Goal: Transaction & Acquisition: Purchase product/service

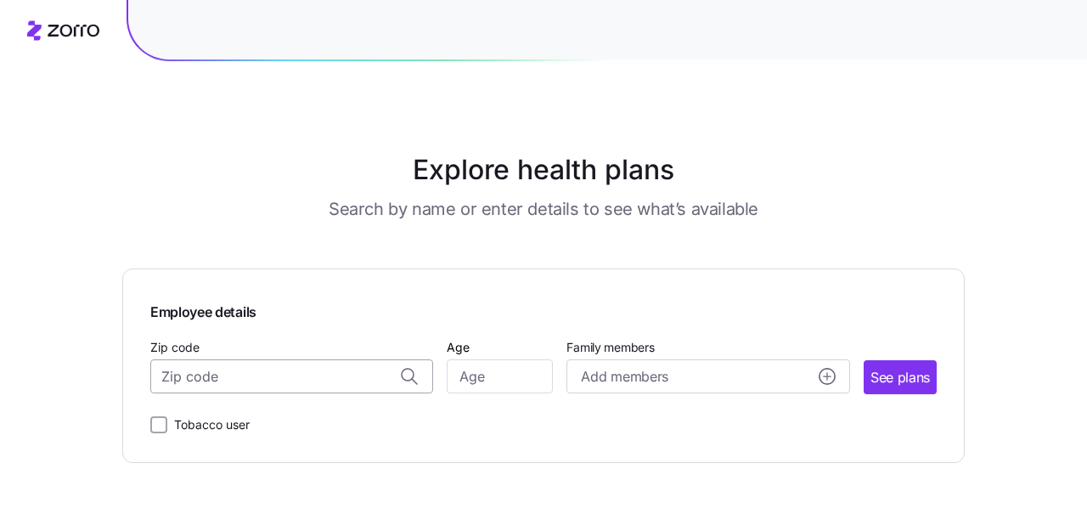
click at [237, 374] on input "Zip code" at bounding box center [291, 376] width 283 height 34
click at [239, 423] on span "10016, [US_STATE][GEOGRAPHIC_DATA], [GEOGRAPHIC_DATA]" at bounding box center [289, 421] width 238 height 21
type input "10016, [US_STATE][GEOGRAPHIC_DATA], [GEOGRAPHIC_DATA]"
click at [514, 386] on input "Age" at bounding box center [500, 376] width 106 height 34
type input "54"
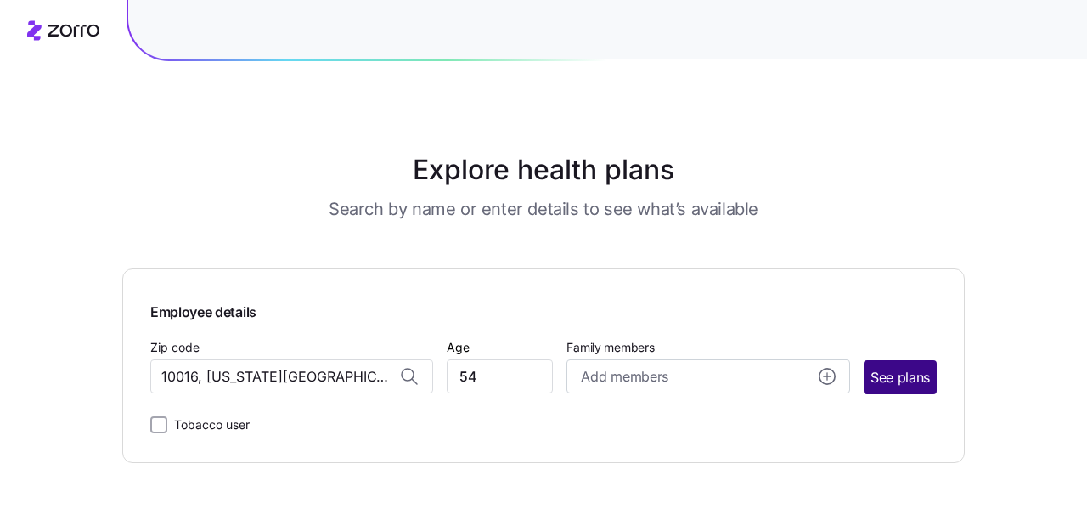
click at [886, 370] on span "See plans" at bounding box center [899, 377] width 59 height 21
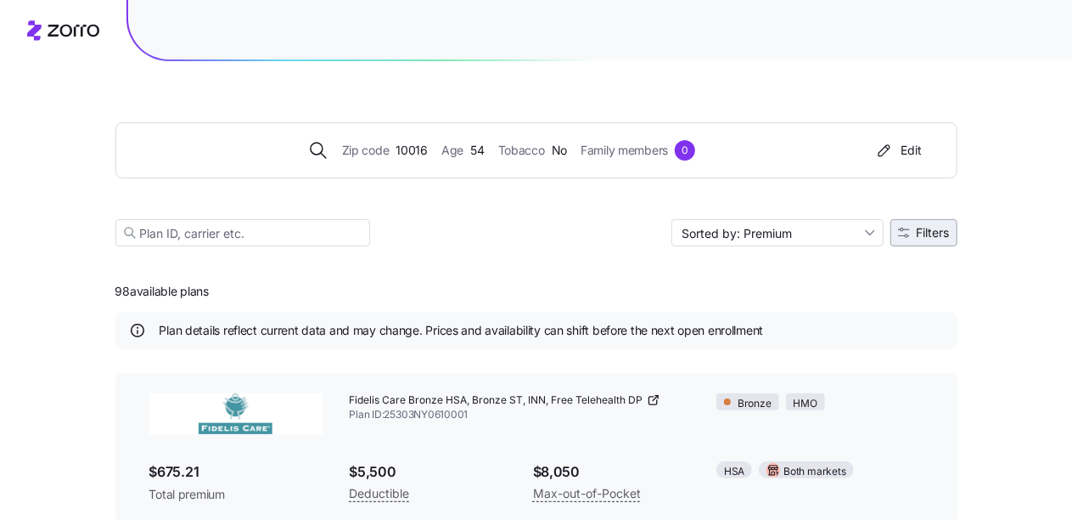
click at [922, 228] on span "Filters" at bounding box center [933, 233] width 33 height 12
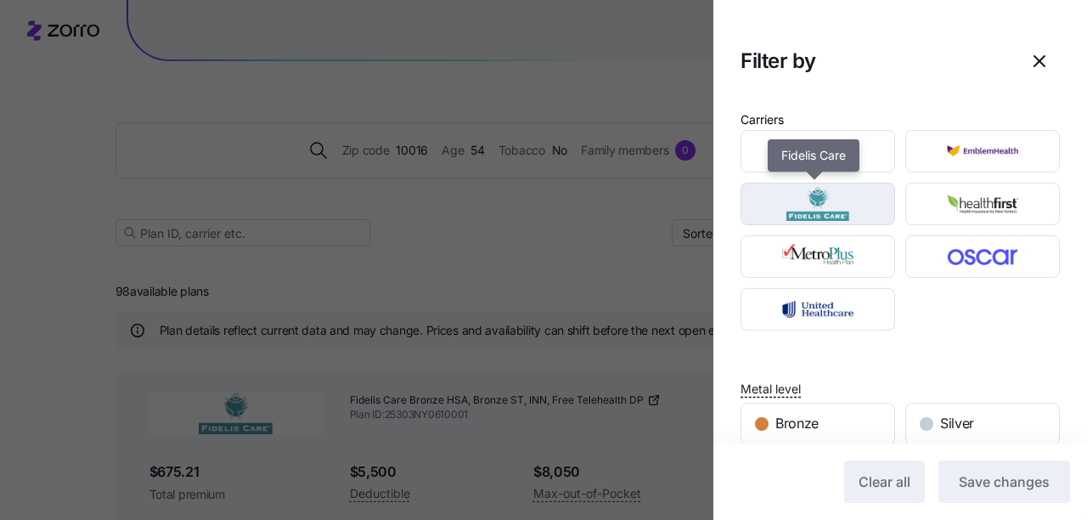
click at [812, 197] on img "button" at bounding box center [818, 204] width 125 height 34
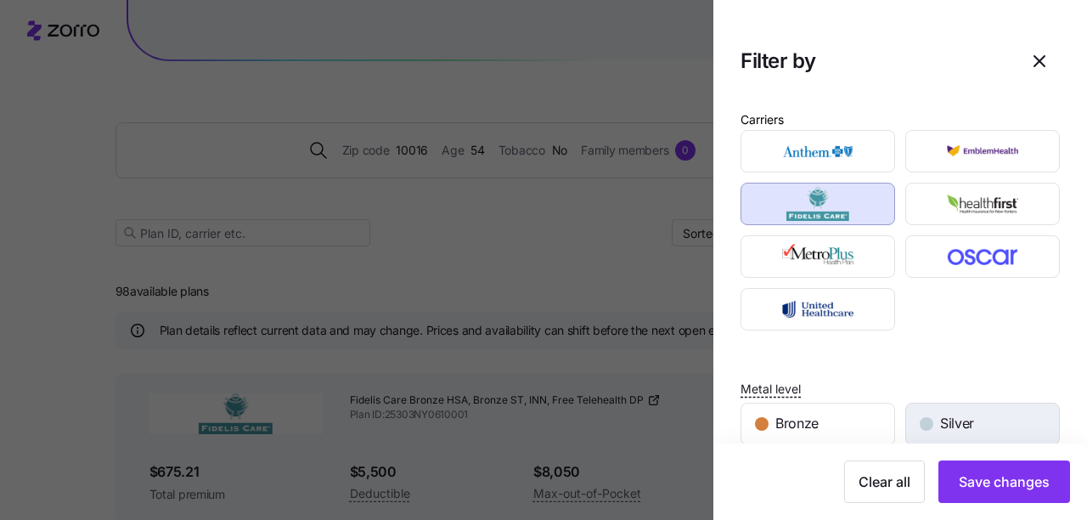
click at [959, 423] on span "Silver" at bounding box center [957, 423] width 34 height 21
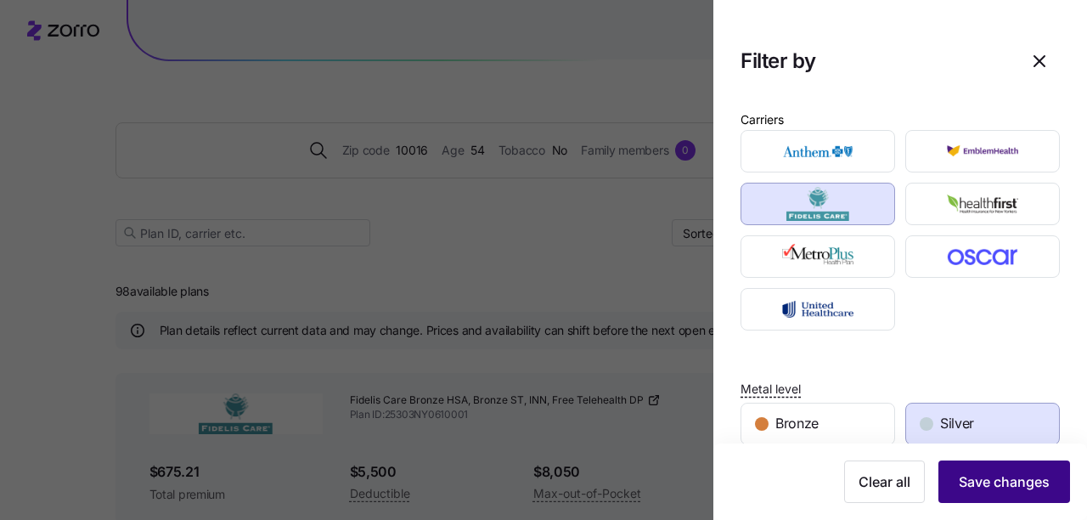
click at [1002, 479] on span "Save changes" at bounding box center [1004, 481] width 91 height 20
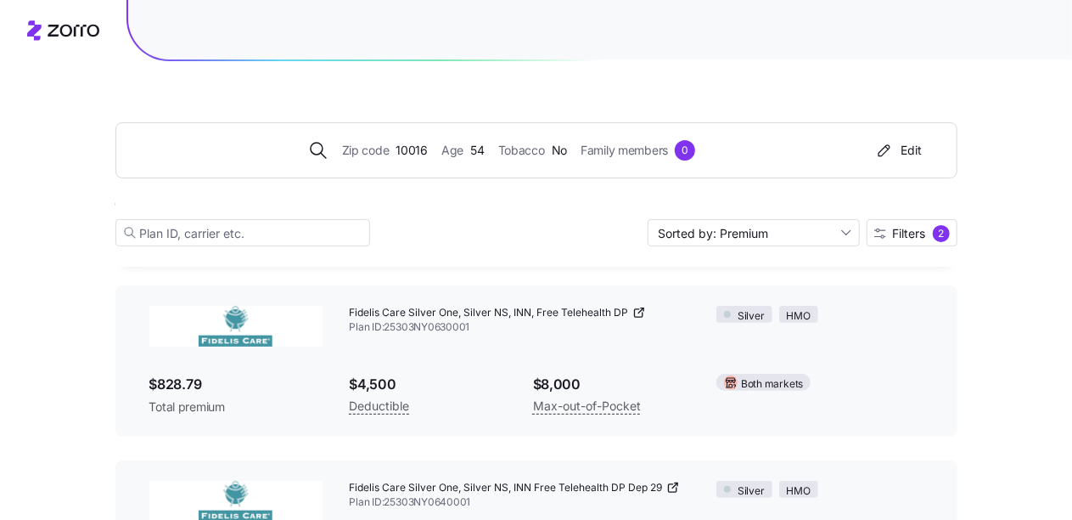
scroll to position [85, 0]
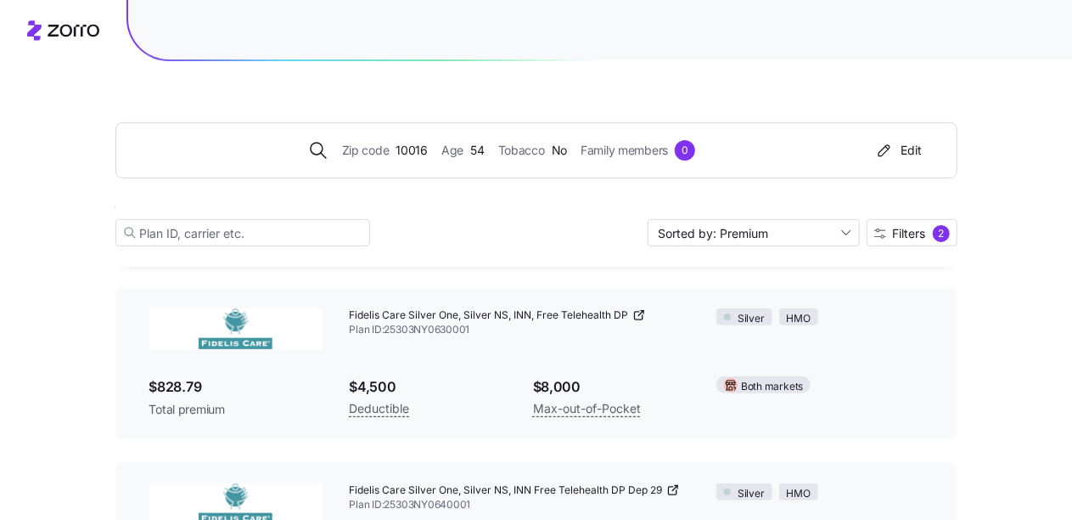
click at [642, 318] on icon at bounding box center [638, 316] width 8 height 8
